Goal: Task Accomplishment & Management: Use online tool/utility

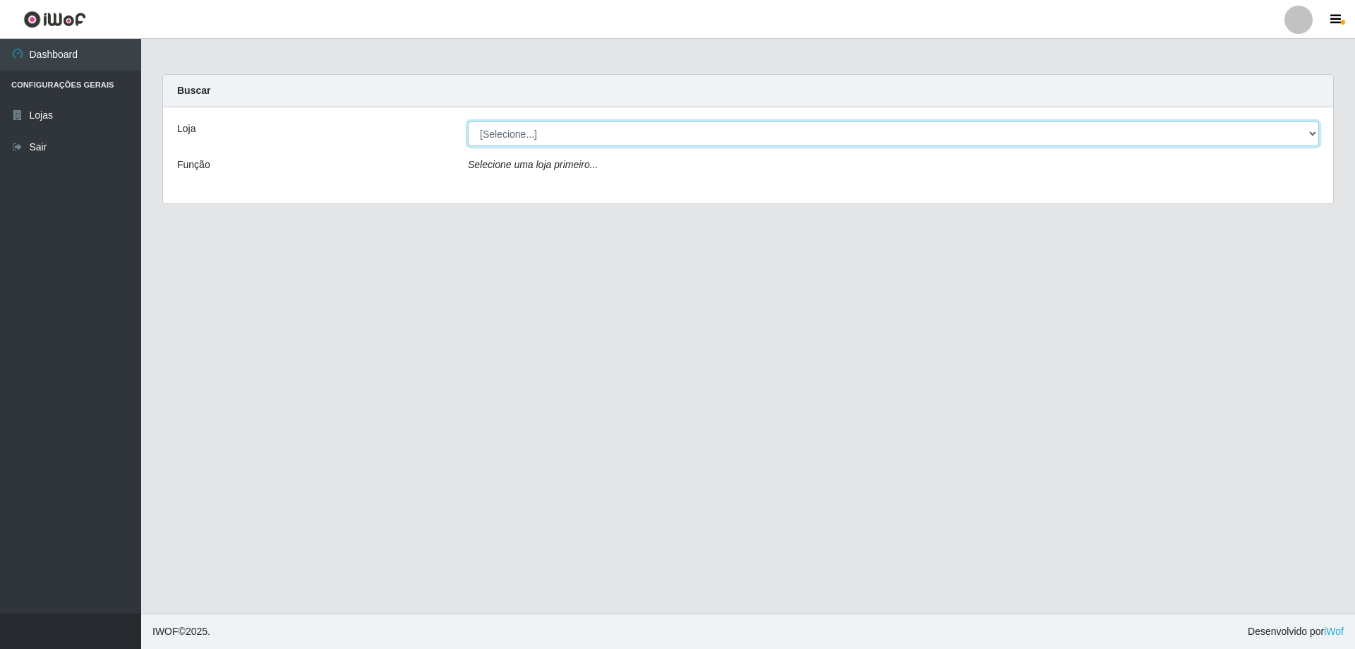
click at [668, 133] on select "[Selecione...] SuperShow Bis - Avenida 6 SuperShow [GEOGRAPHIC_DATA]" at bounding box center [893, 133] width 851 height 25
select select "60"
click at [468, 121] on select "[Selecione...] SuperShow Bis - Avenida 6 SuperShow [GEOGRAPHIC_DATA]" at bounding box center [893, 133] width 851 height 25
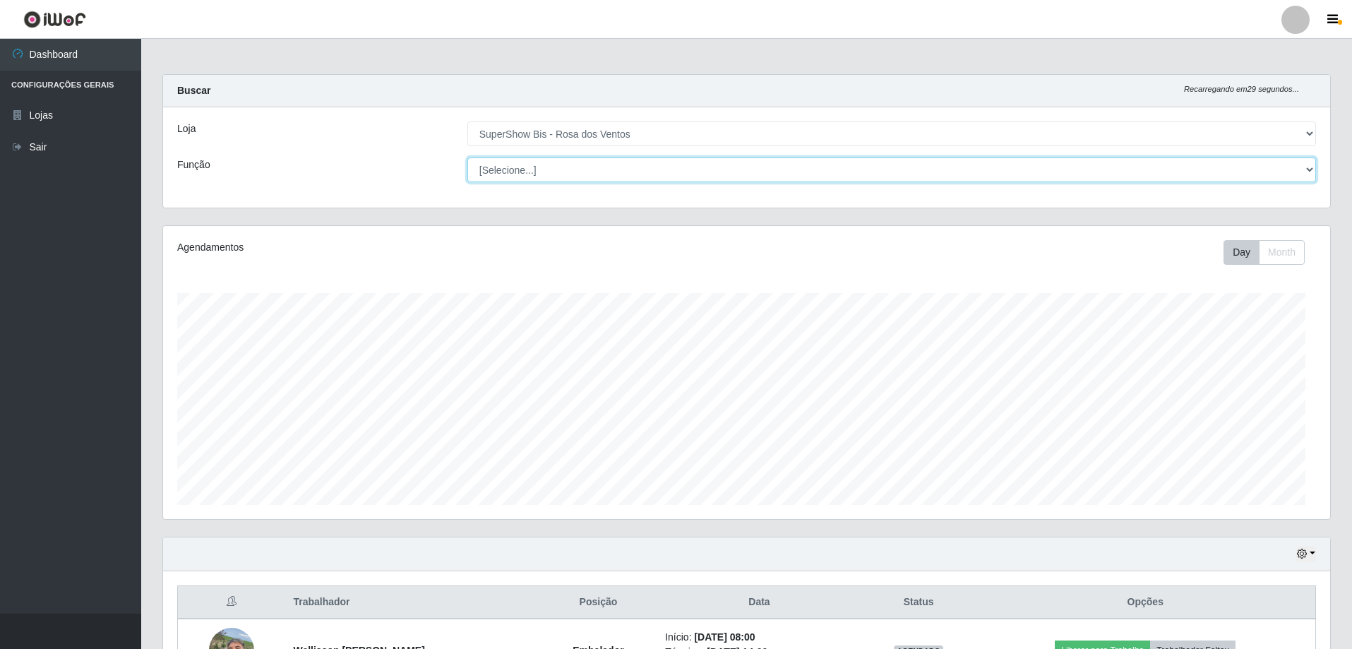
click at [553, 181] on select "[Selecione...] ASG ASG + ASG ++ Auxiliar de Cozinha Balconista de Açougue Balco…" at bounding box center [891, 169] width 848 height 25
select select "1"
click at [467, 157] on select "[Selecione...] ASG ASG + ASG ++ Auxiliar de Cozinha Balconista de Açougue Balco…" at bounding box center [891, 169] width 848 height 25
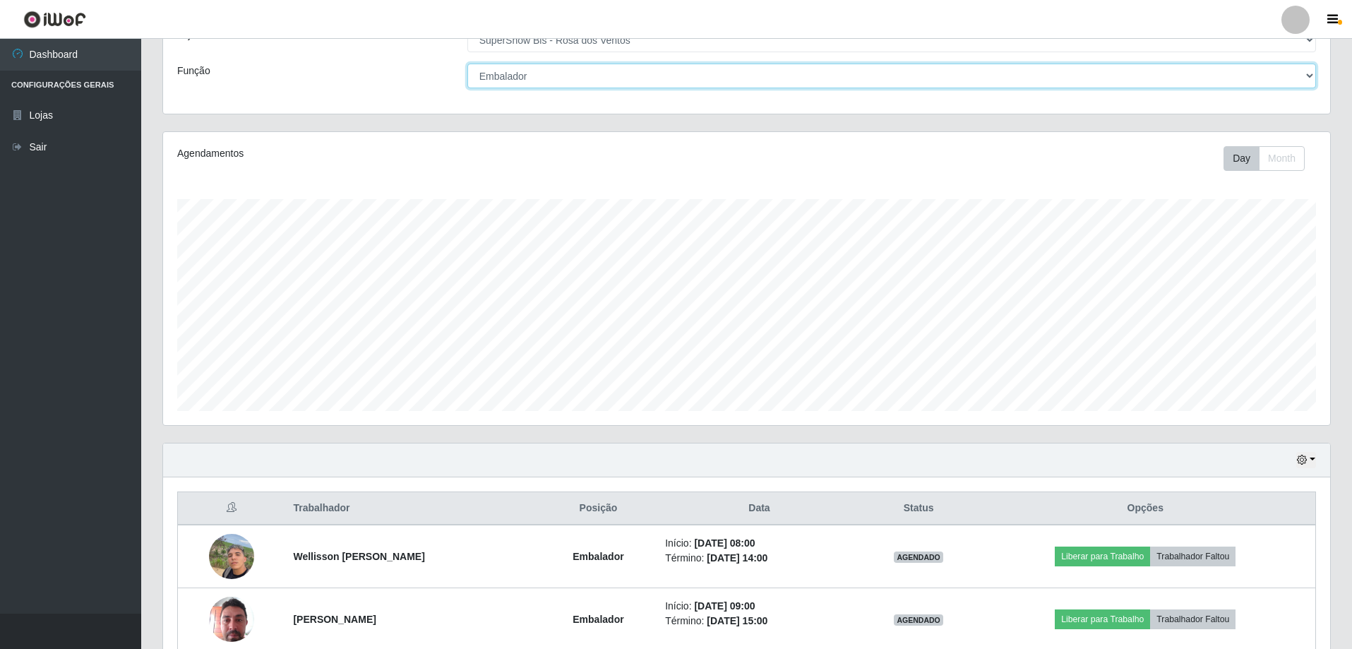
scroll to position [163, 0]
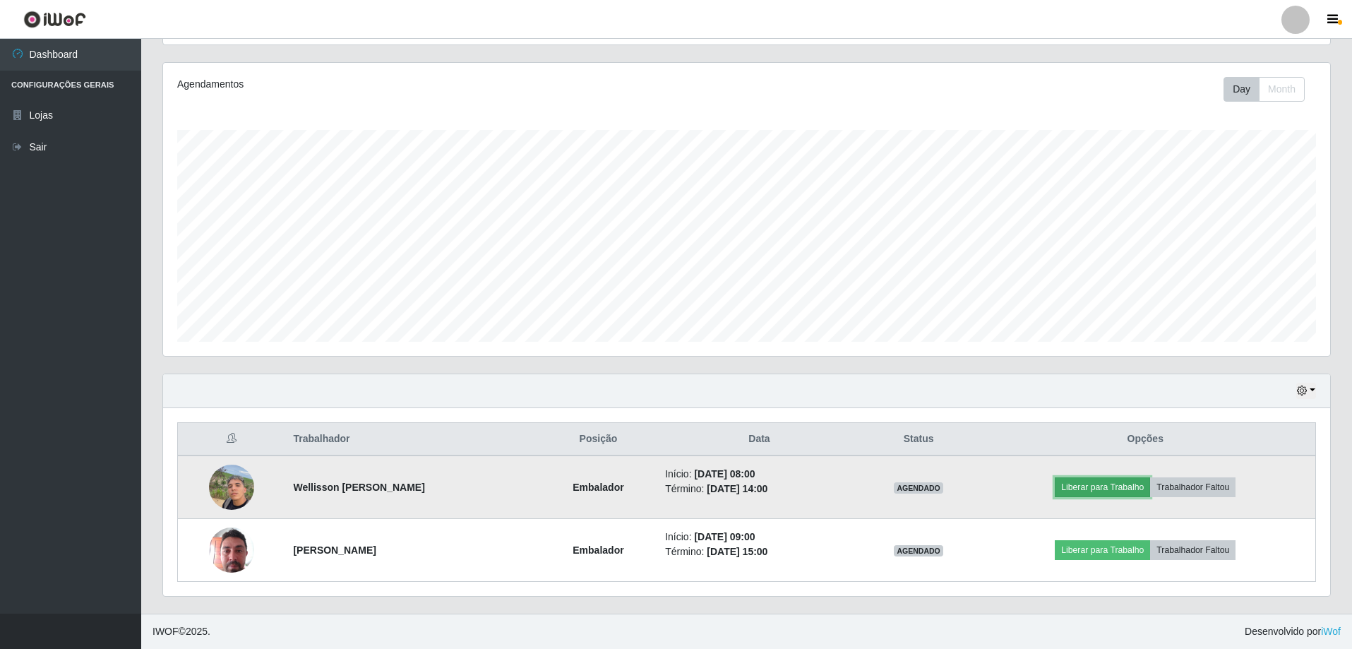
click at [1093, 491] on button "Liberar para Trabalho" at bounding box center [1101, 487] width 95 height 20
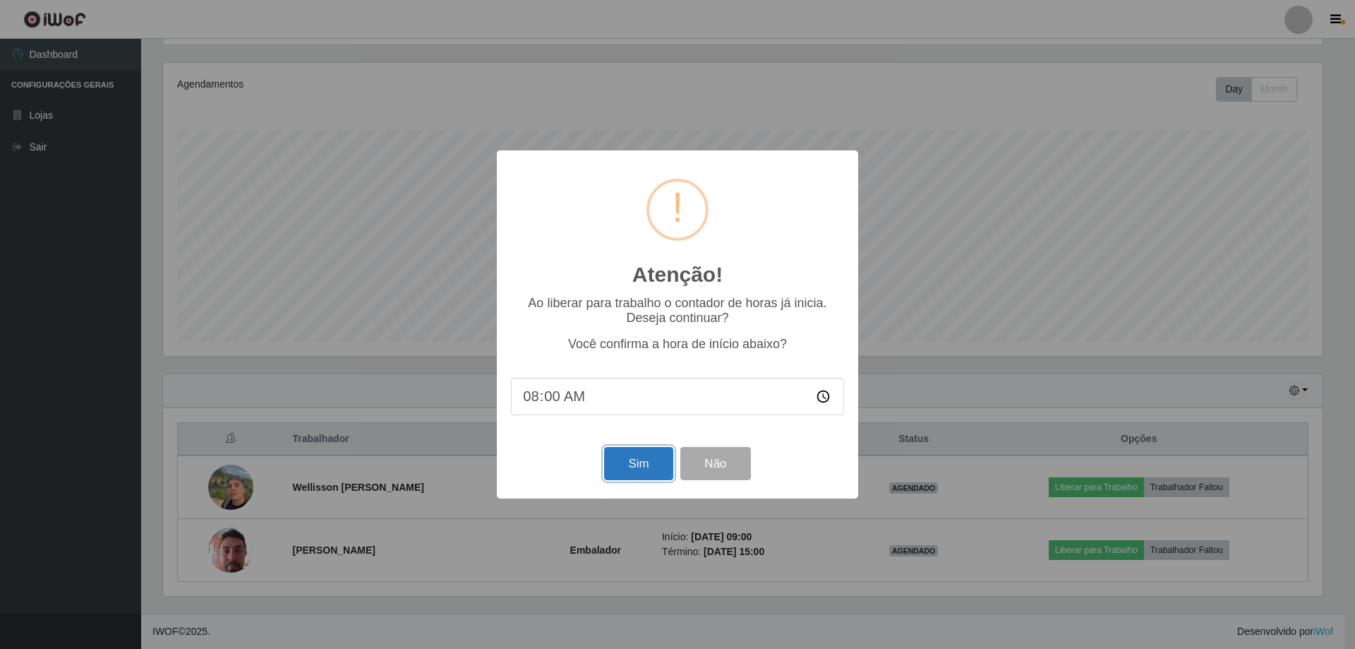
click at [644, 471] on button "Sim" at bounding box center [638, 463] width 68 height 33
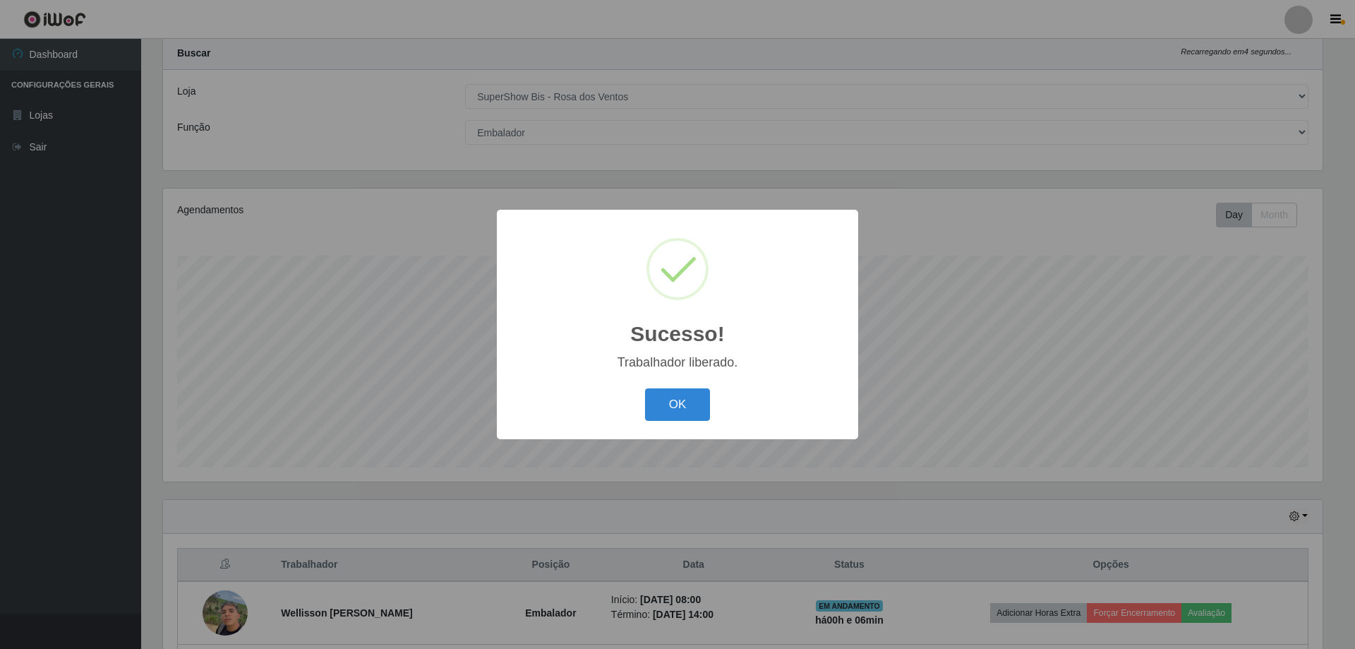
click at [682, 422] on div "OK Cancel" at bounding box center [677, 404] width 333 height 40
click at [687, 408] on button "OK" at bounding box center [678, 404] width 66 height 33
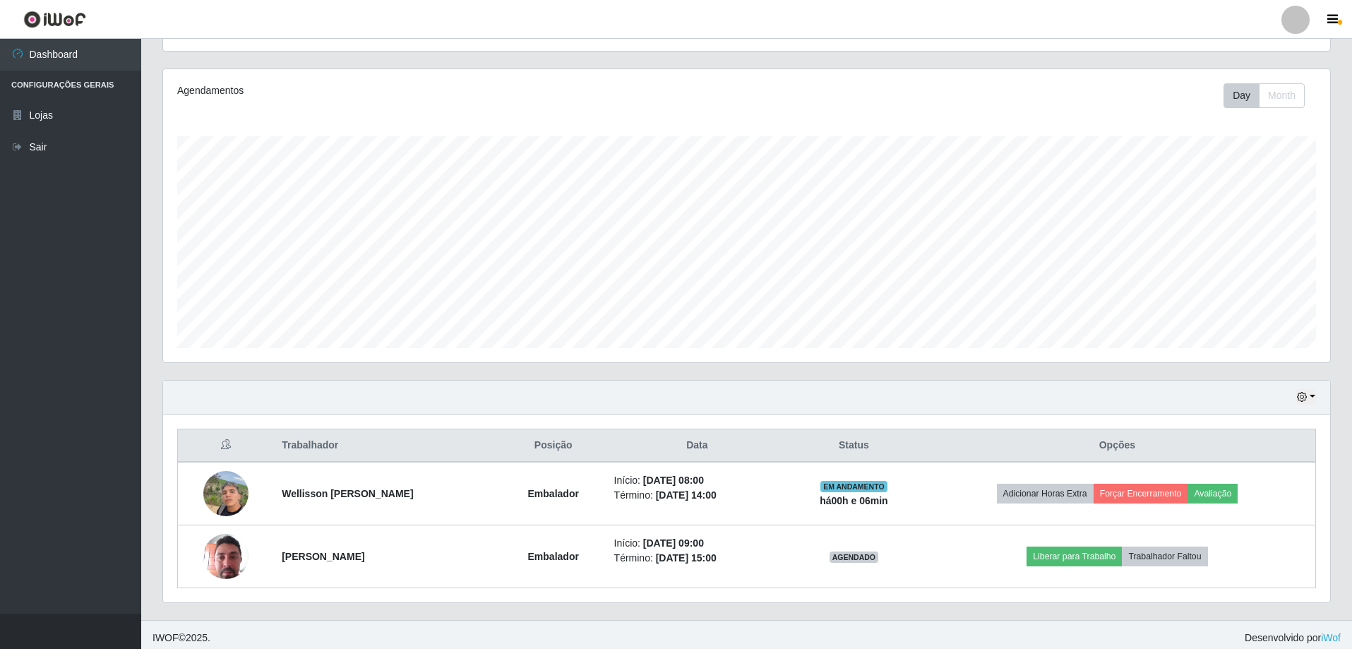
scroll to position [163, 0]
